Goal: Complete application form

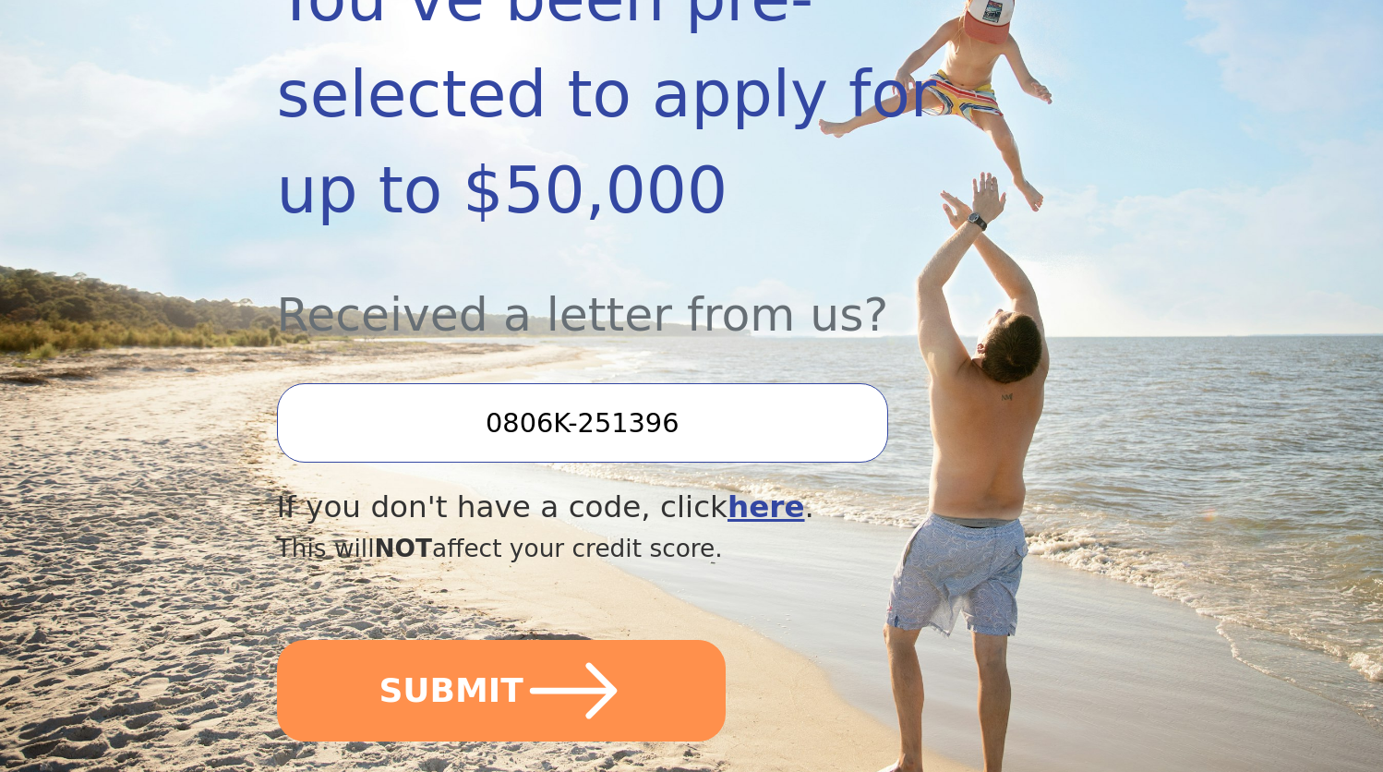
scroll to position [642, 0]
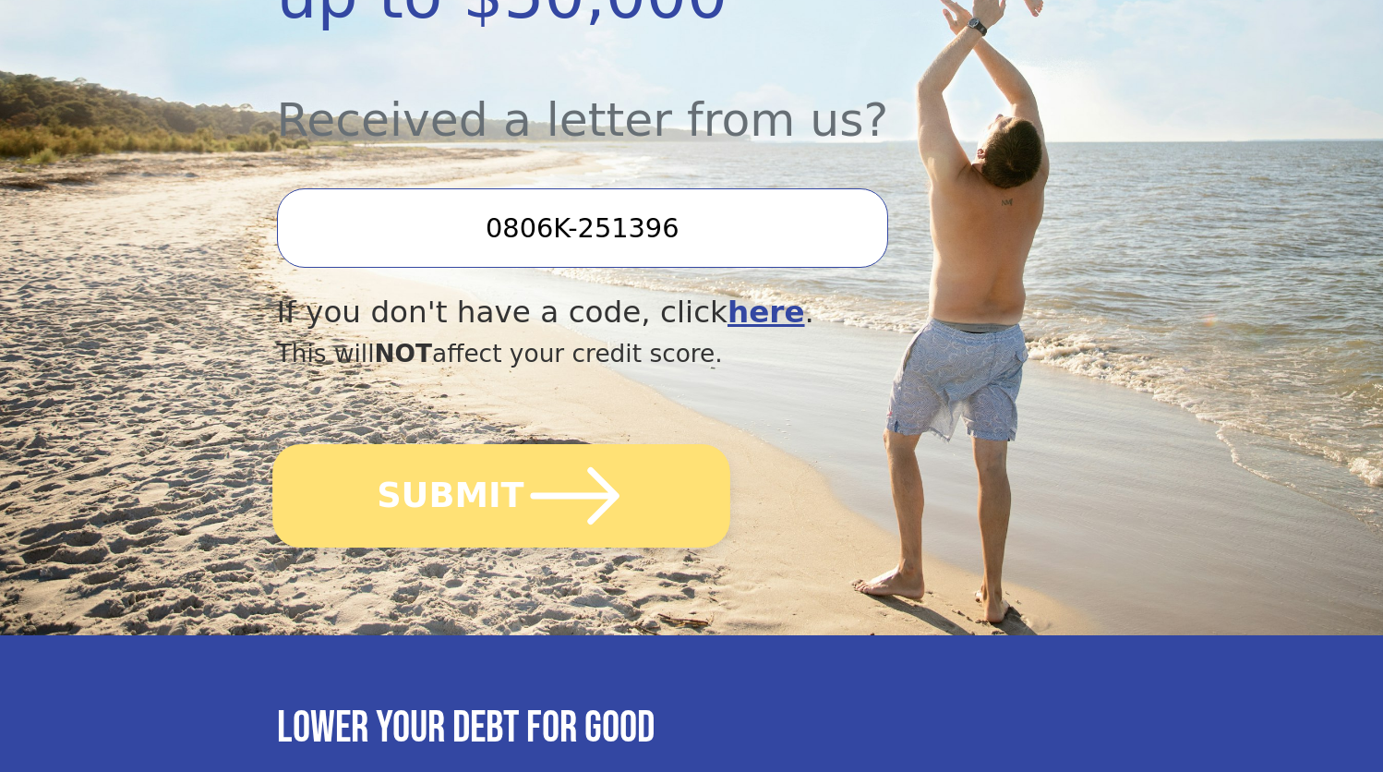
click at [604, 467] on icon "submit" at bounding box center [574, 495] width 89 height 57
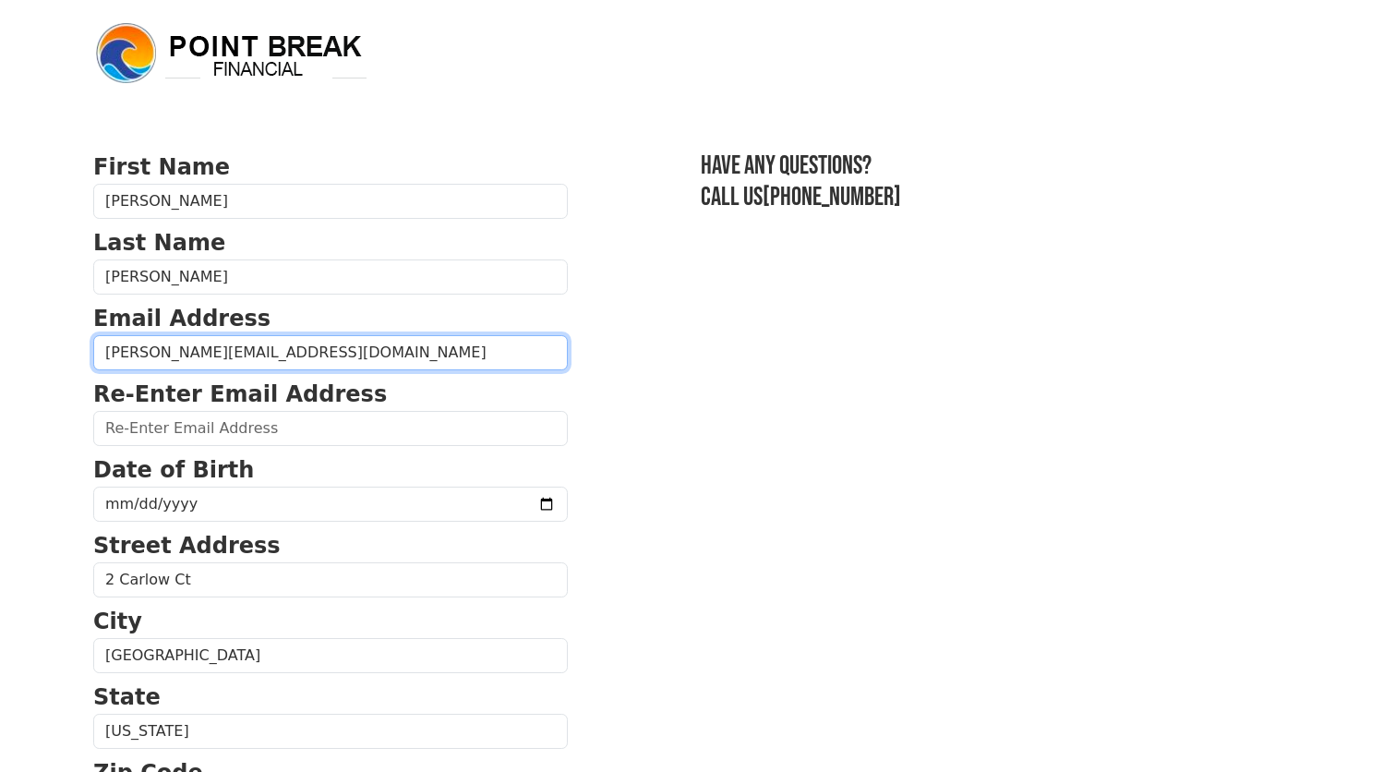
type input "christopher.jeter502@gmail.com"
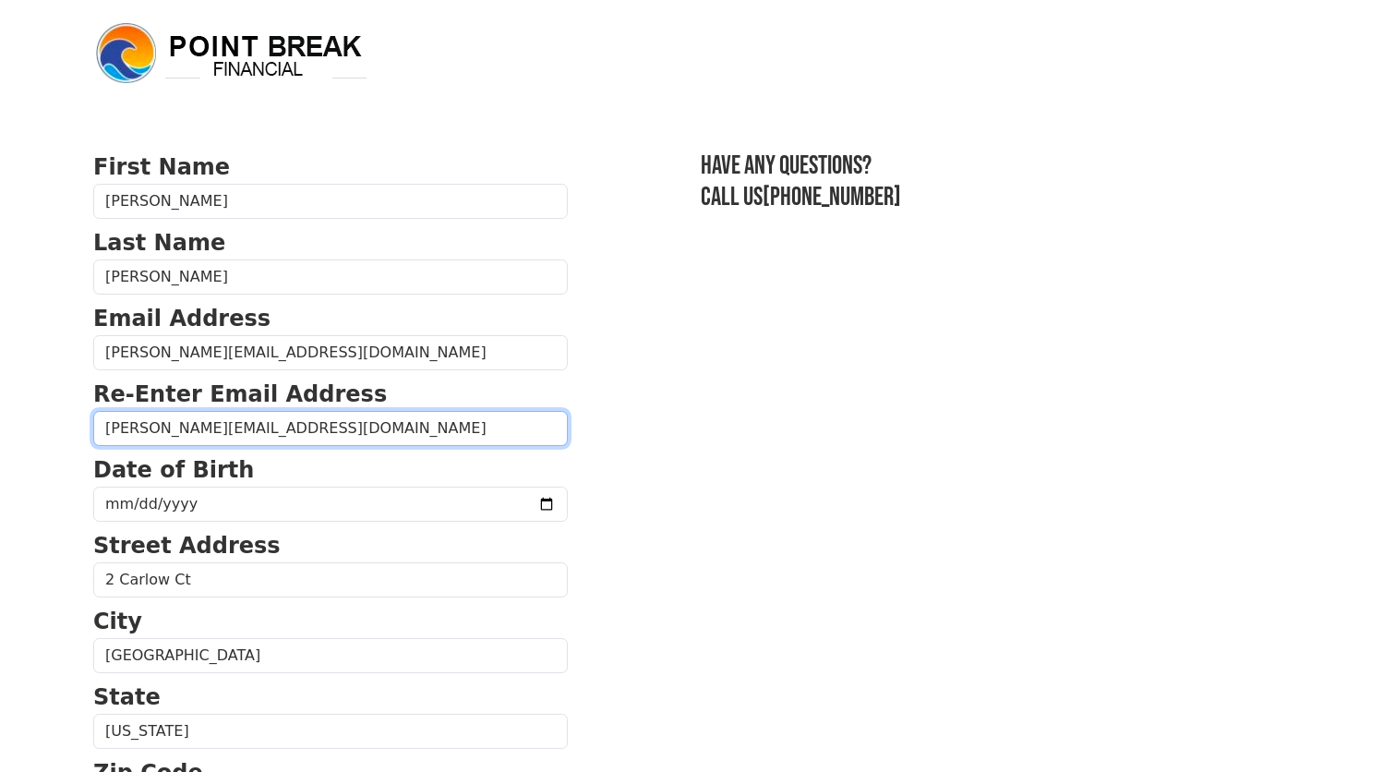
type input "christopher.jeter502@gmail.com"
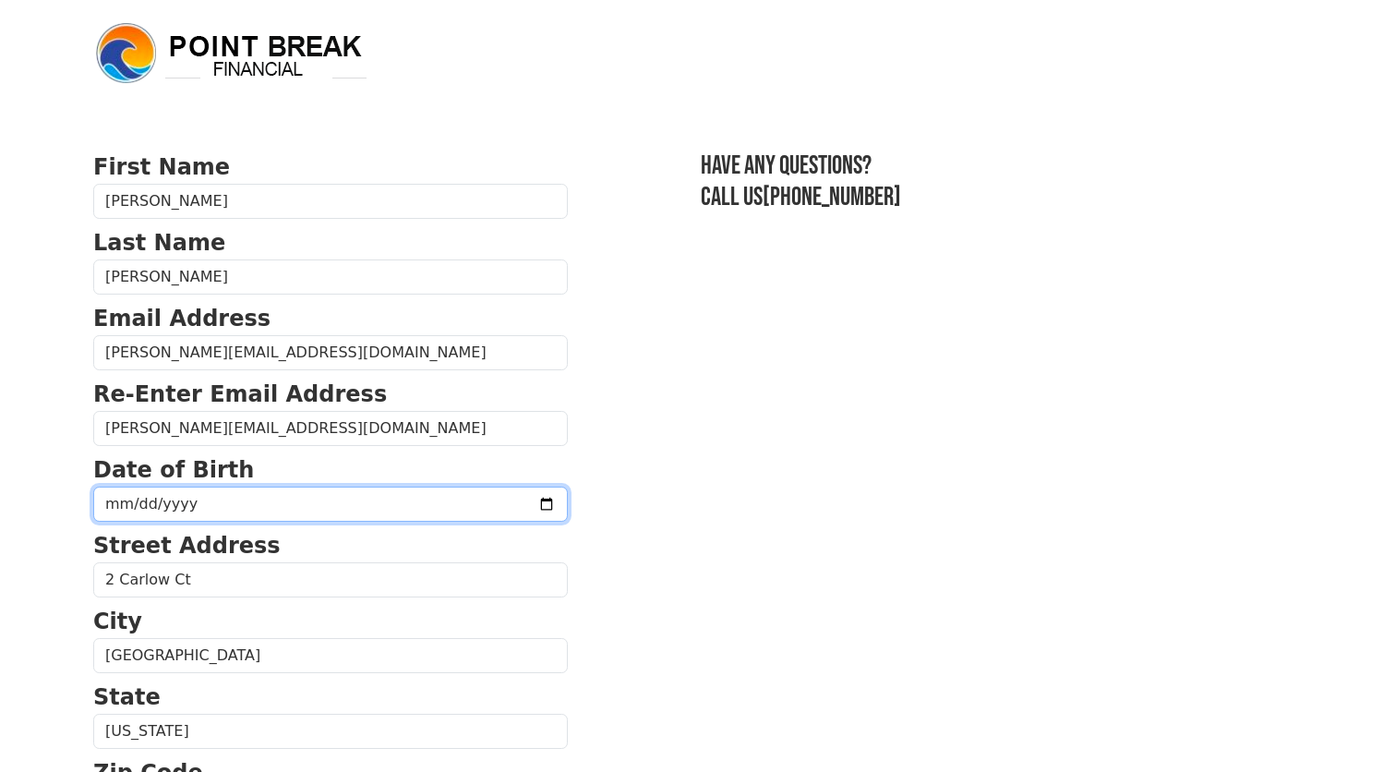
click at [180, 506] on input "date" at bounding box center [330, 503] width 474 height 35
click at [113, 501] on input "date" at bounding box center [330, 503] width 474 height 35
click at [136, 505] on input "1970-09-09" at bounding box center [330, 503] width 474 height 35
type input "1970-09-19"
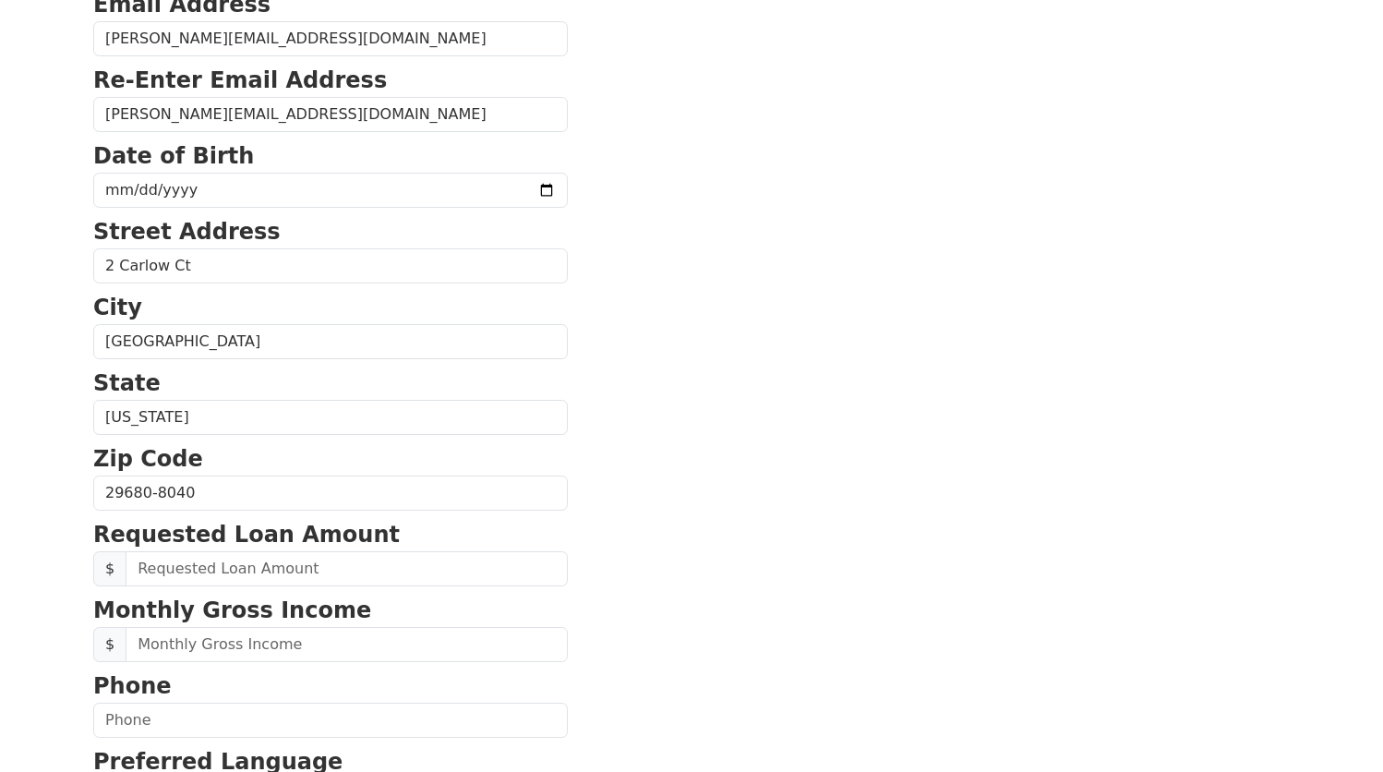
scroll to position [362, 0]
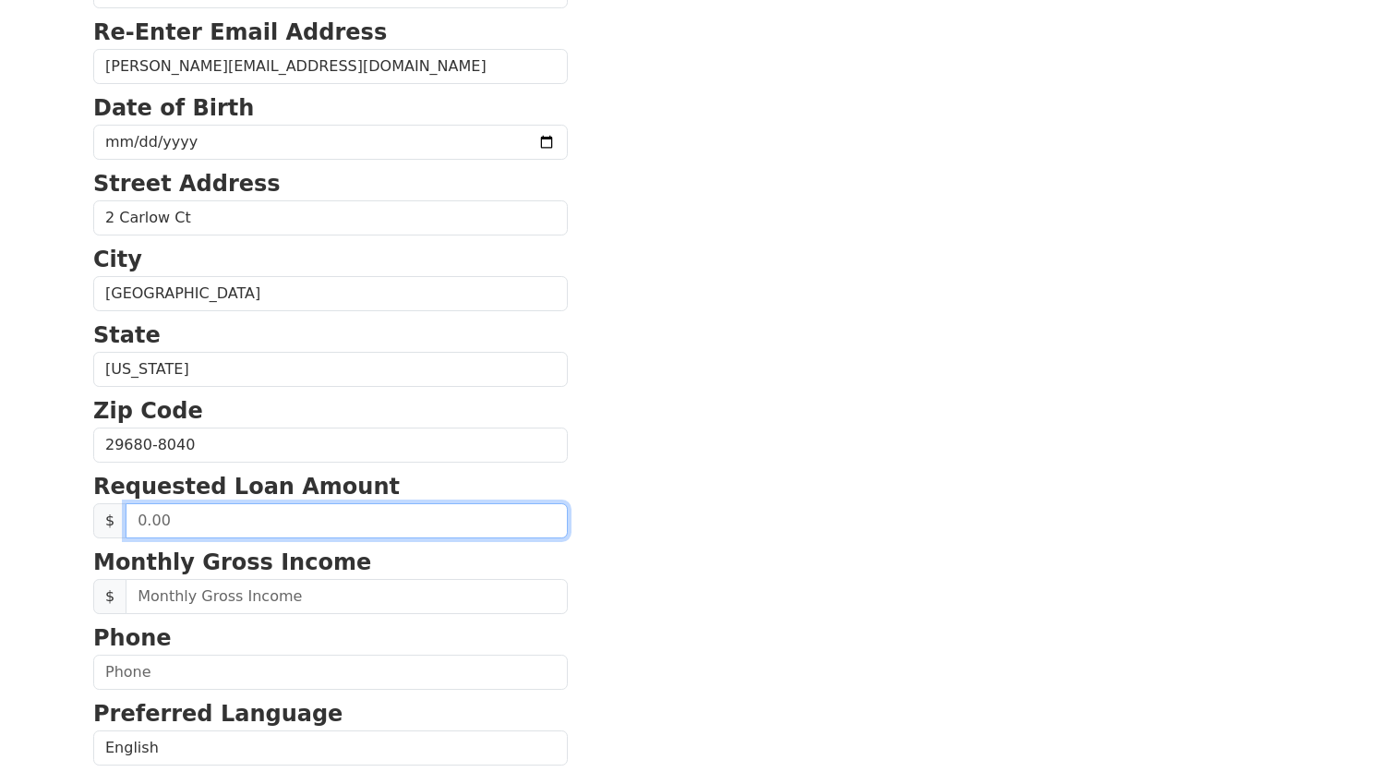
click at [190, 523] on input "text" at bounding box center [347, 520] width 442 height 35
type input "25,000.00"
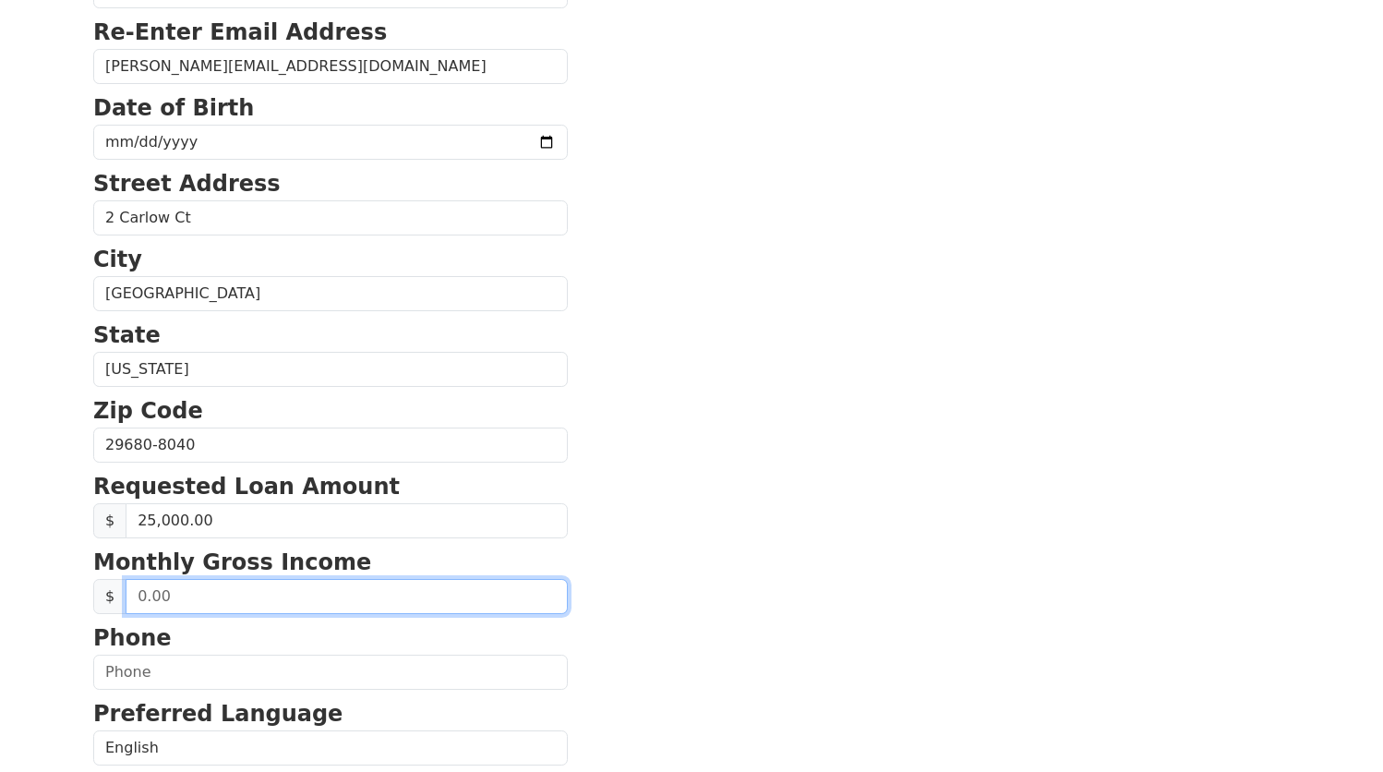
click at [264, 597] on input "text" at bounding box center [347, 596] width 442 height 35
drag, startPoint x: 242, startPoint y: 599, endPoint x: 79, endPoint y: 575, distance: 164.2
click at [79, 410] on html "First Name Christopher Last Name Jeter Email Address christopher.jeter502@gmail…" at bounding box center [691, 24] width 1383 height 772
type input "8,333.00"
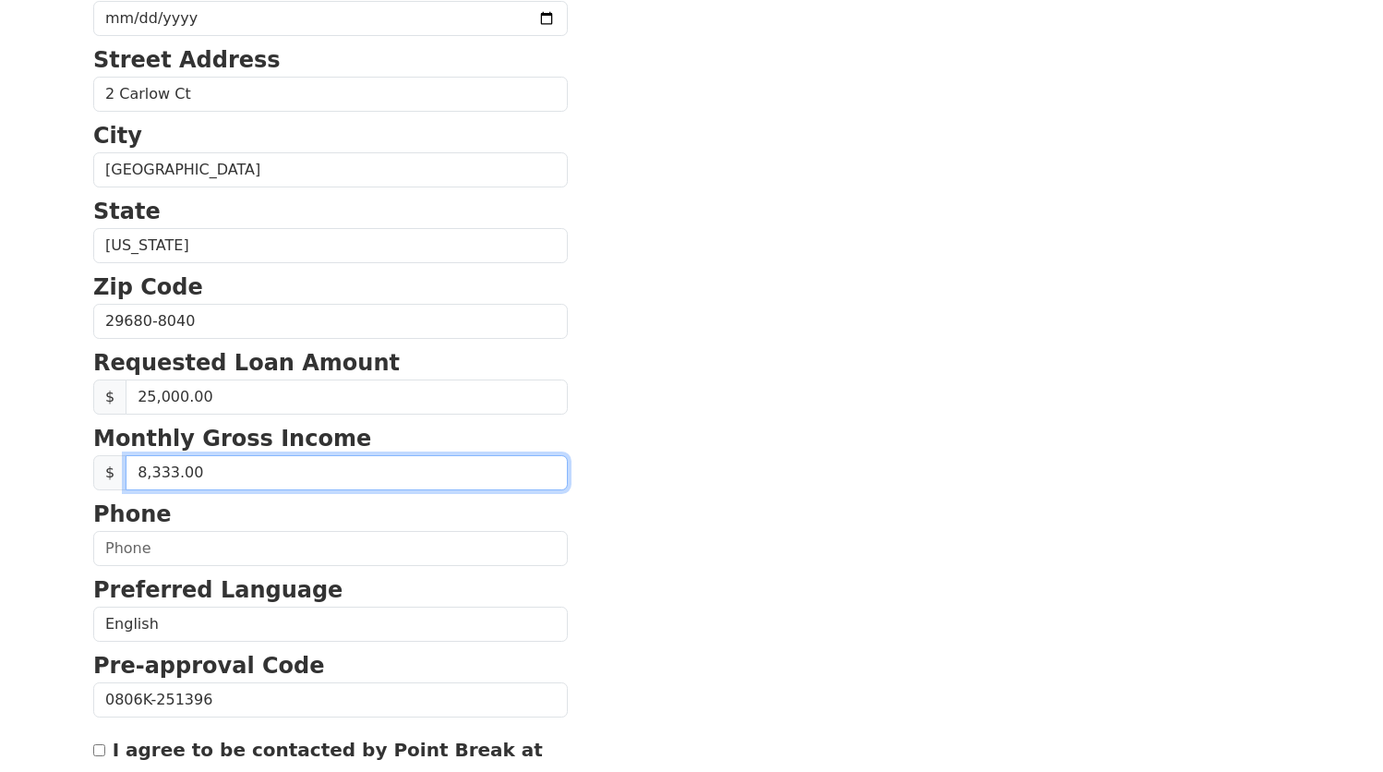
scroll to position [697, 0]
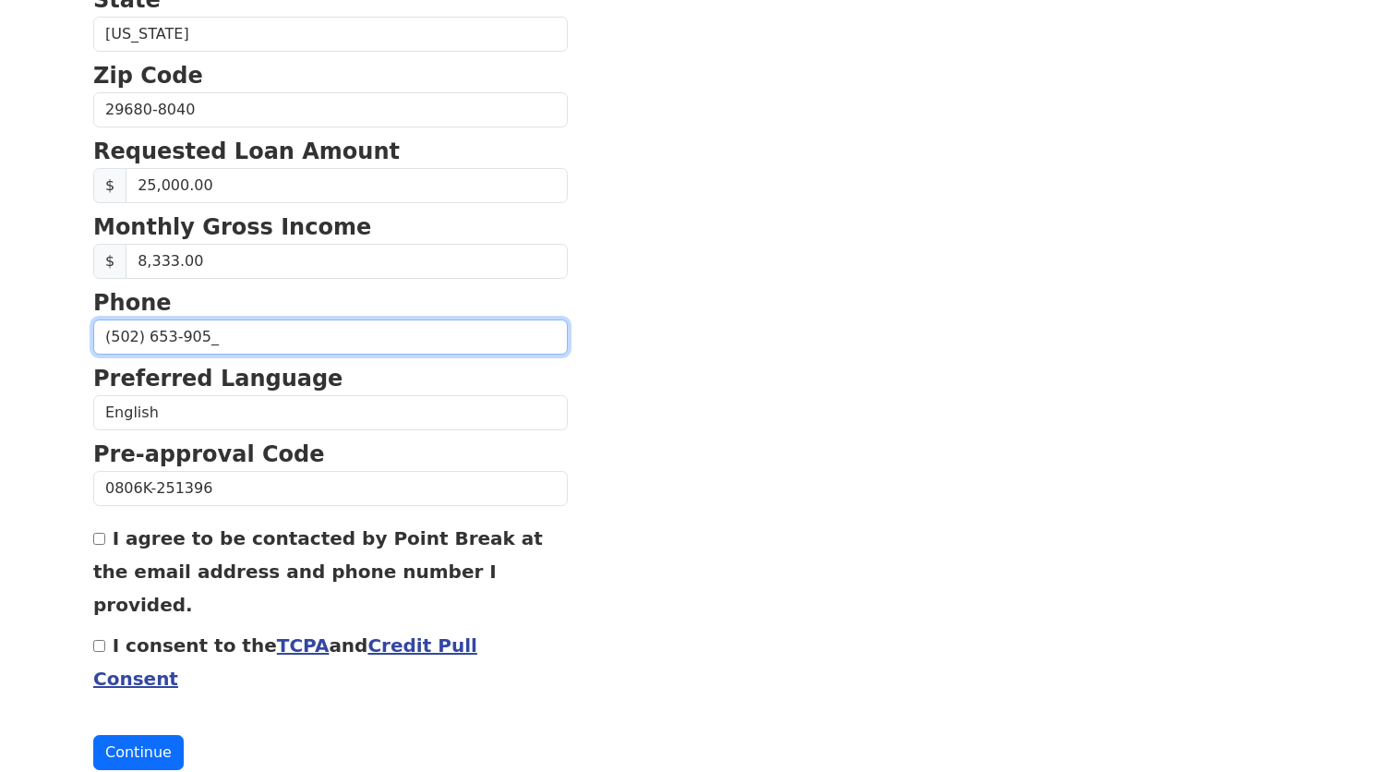
type input "(502) 653-9052"
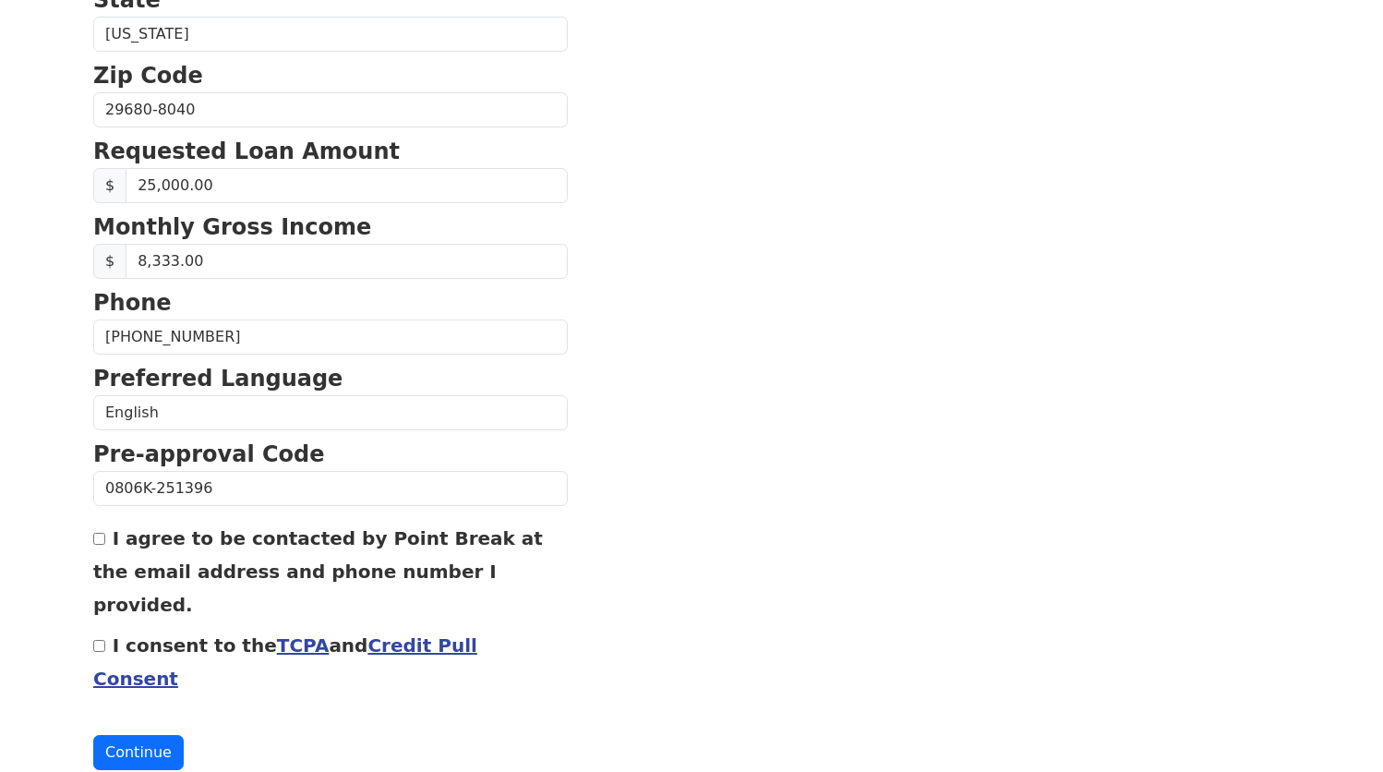
click at [102, 545] on input "I agree to be contacted by Point Break at the email address and phone number I …" at bounding box center [99, 539] width 12 height 12
checkbox input "true"
click at [101, 640] on input "I consent to the TCPA and Credit Pull Consent" at bounding box center [99, 646] width 12 height 12
checkbox input "true"
click at [144, 735] on button "Continue" at bounding box center [138, 752] width 90 height 35
